Goal: Use online tool/utility: Utilize a website feature to perform a specific function

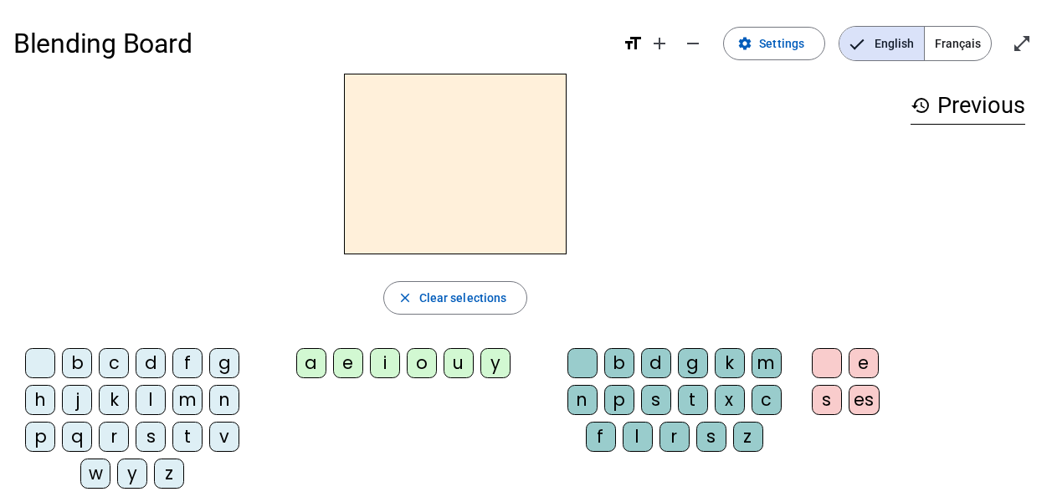
click at [152, 360] on div "d" at bounding box center [151, 363] width 30 height 30
click at [458, 369] on div "u" at bounding box center [459, 363] width 30 height 30
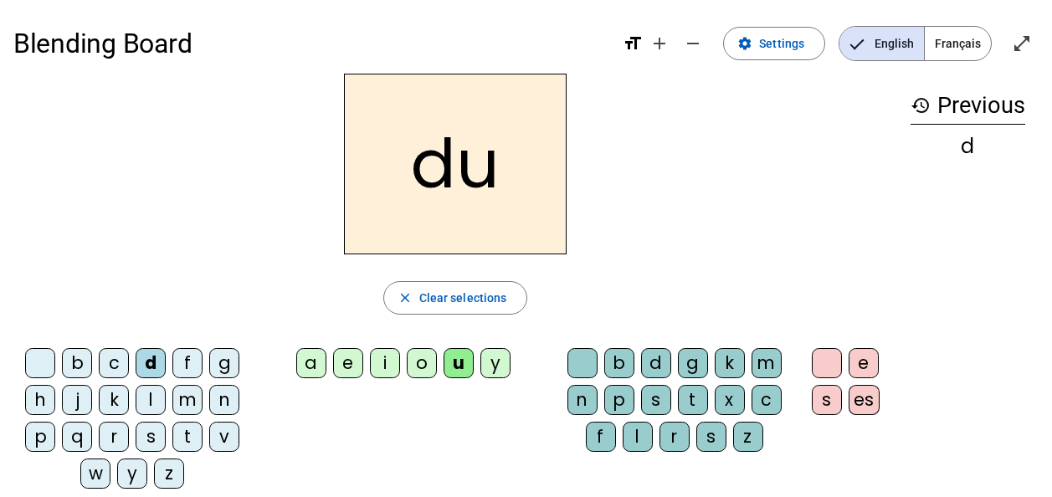
click at [187, 435] on div "t" at bounding box center [187, 437] width 30 height 30
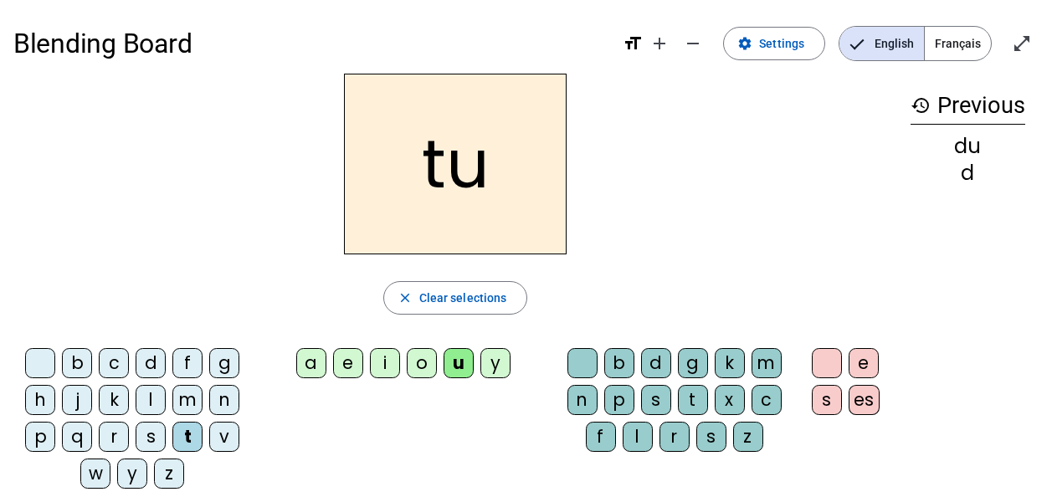
click at [313, 367] on div "a" at bounding box center [311, 363] width 30 height 30
click at [348, 363] on div "e" at bounding box center [348, 363] width 30 height 30
click at [152, 364] on div "d" at bounding box center [151, 363] width 30 height 30
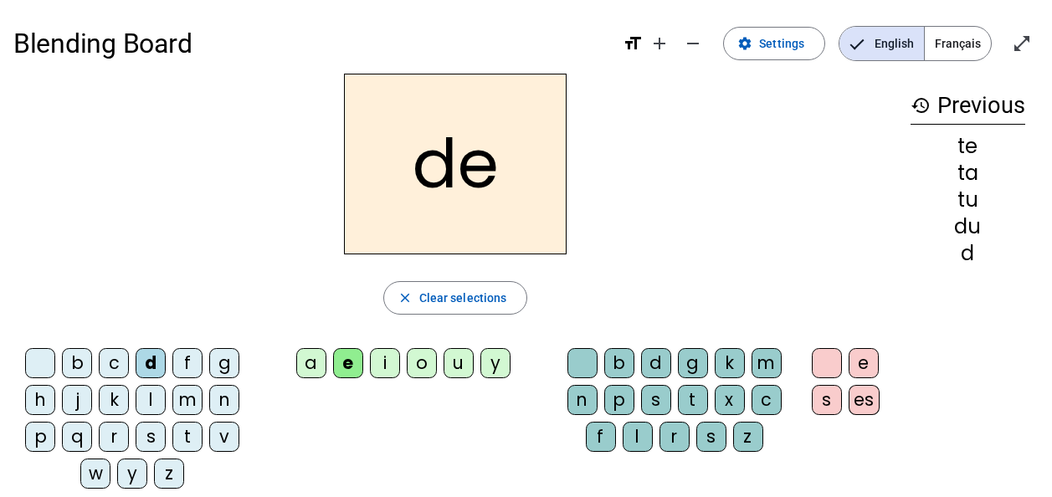
click at [77, 402] on div "j" at bounding box center [77, 400] width 30 height 30
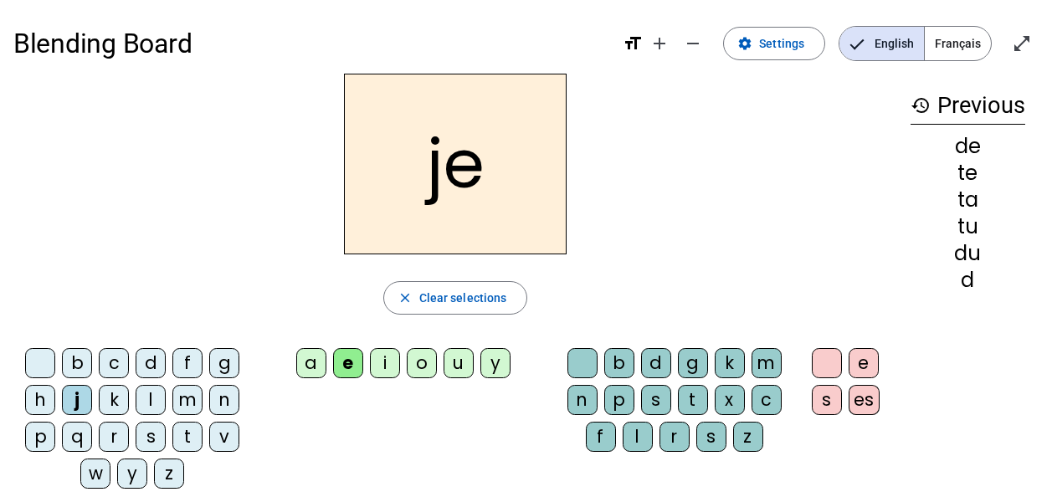
click at [197, 411] on div "m" at bounding box center [187, 400] width 30 height 30
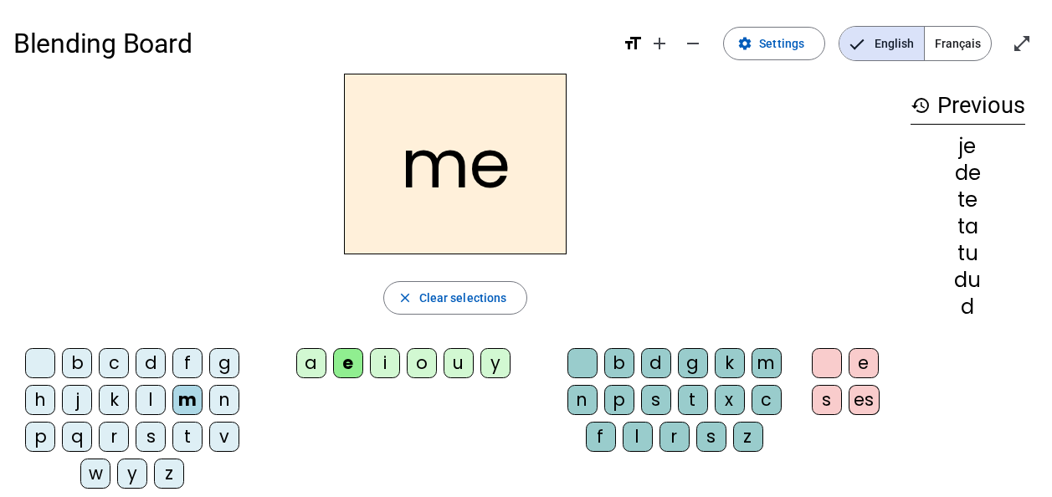
click at [311, 367] on div "a" at bounding box center [311, 363] width 30 height 30
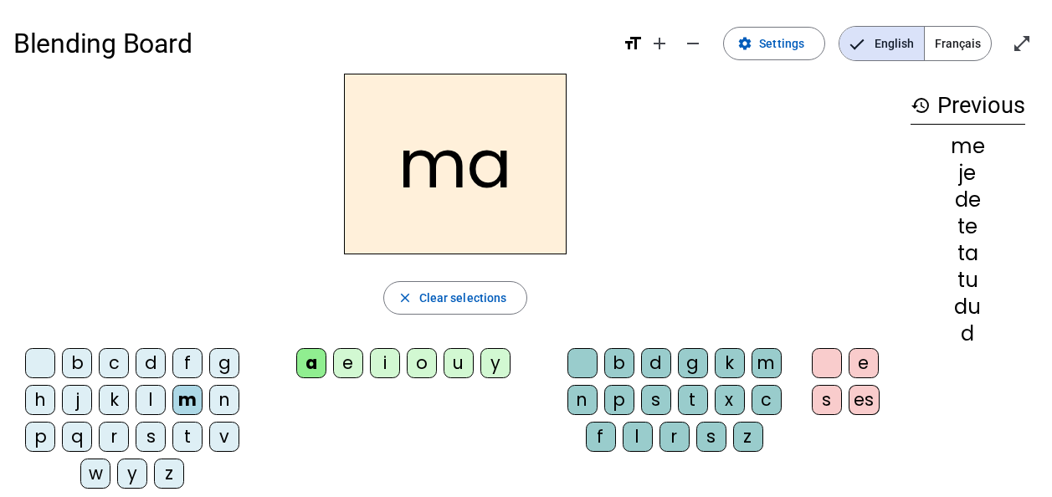
click at [637, 435] on div "l" at bounding box center [638, 437] width 30 height 30
